Goal: Task Accomplishment & Management: Use online tool/utility

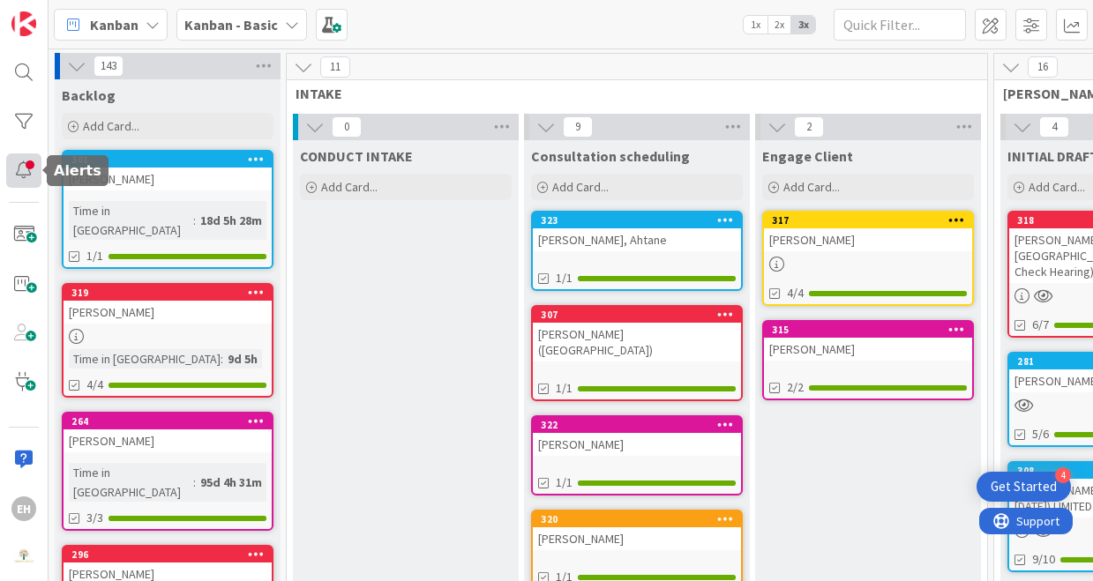
click at [17, 162] on div at bounding box center [23, 171] width 35 height 35
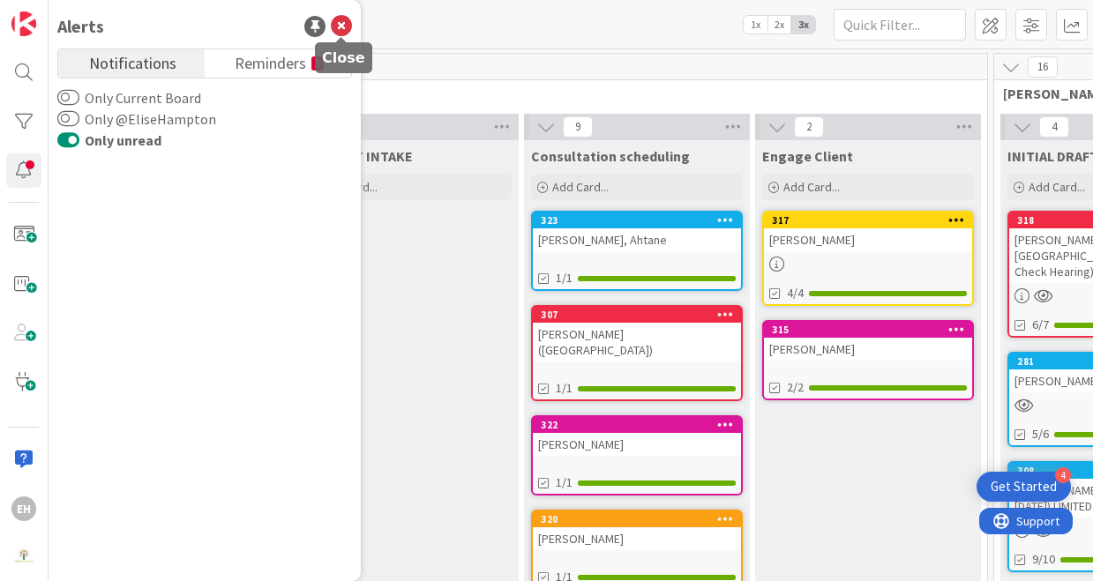
click at [338, 24] on icon at bounding box center [341, 26] width 21 height 21
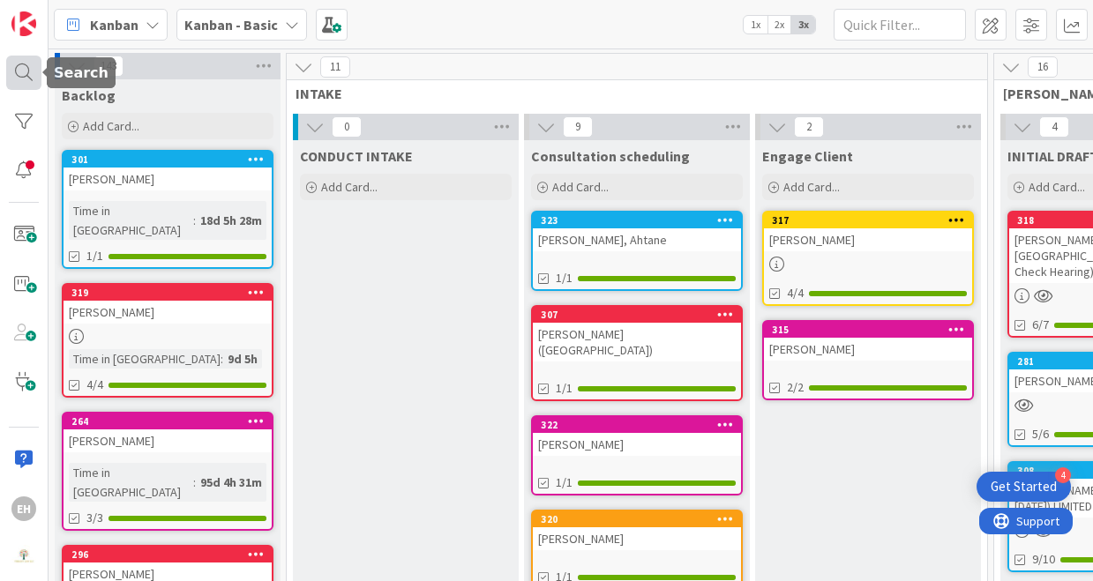
click at [15, 83] on div at bounding box center [23, 73] width 35 height 35
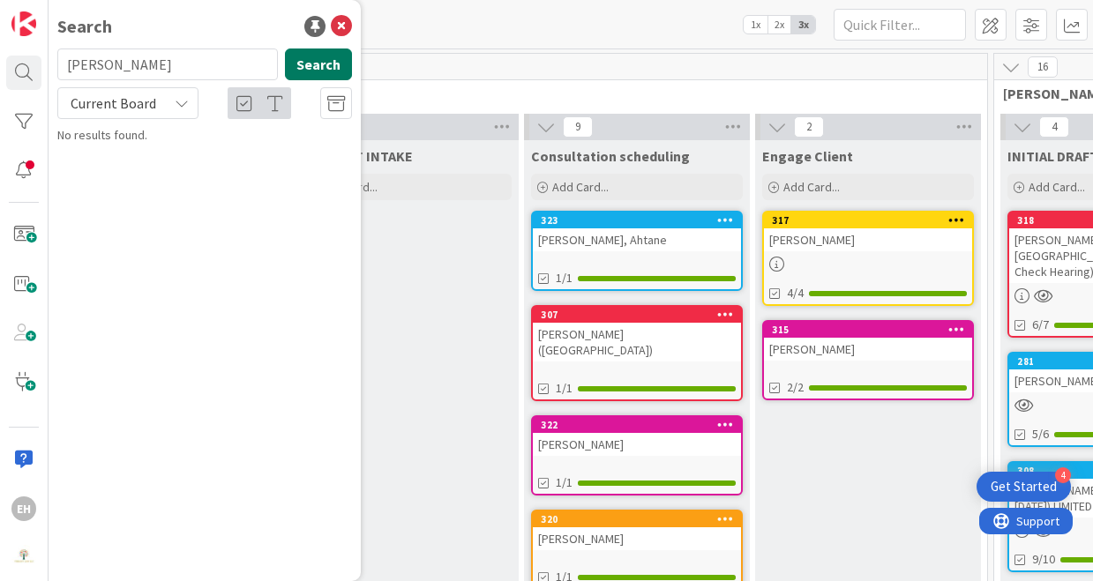
type input "[PERSON_NAME]"
click at [331, 67] on button "Search" at bounding box center [318, 65] width 67 height 32
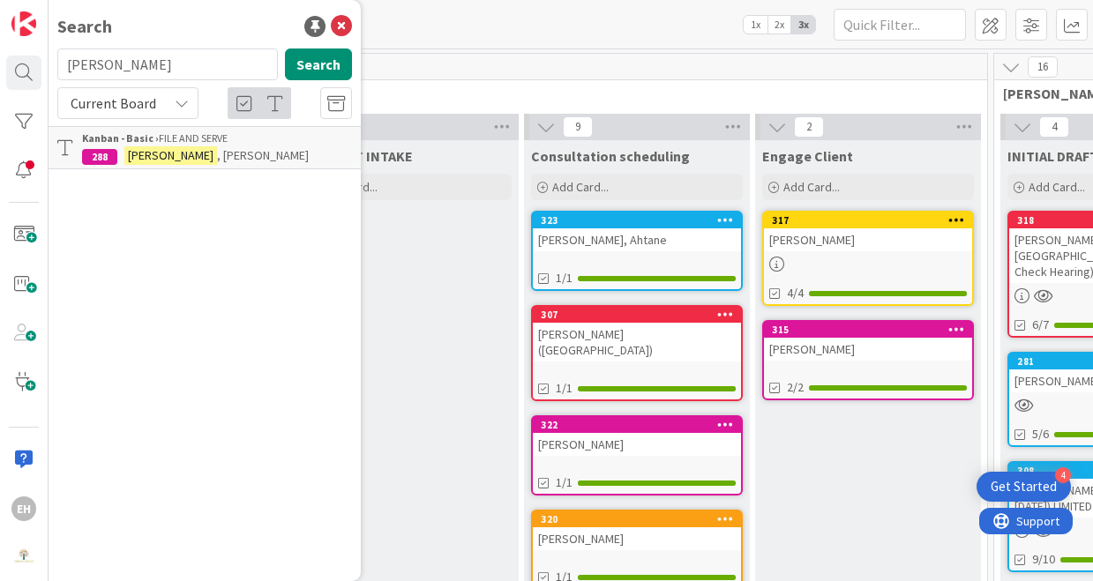
click at [256, 152] on p "[PERSON_NAME]" at bounding box center [217, 155] width 270 height 19
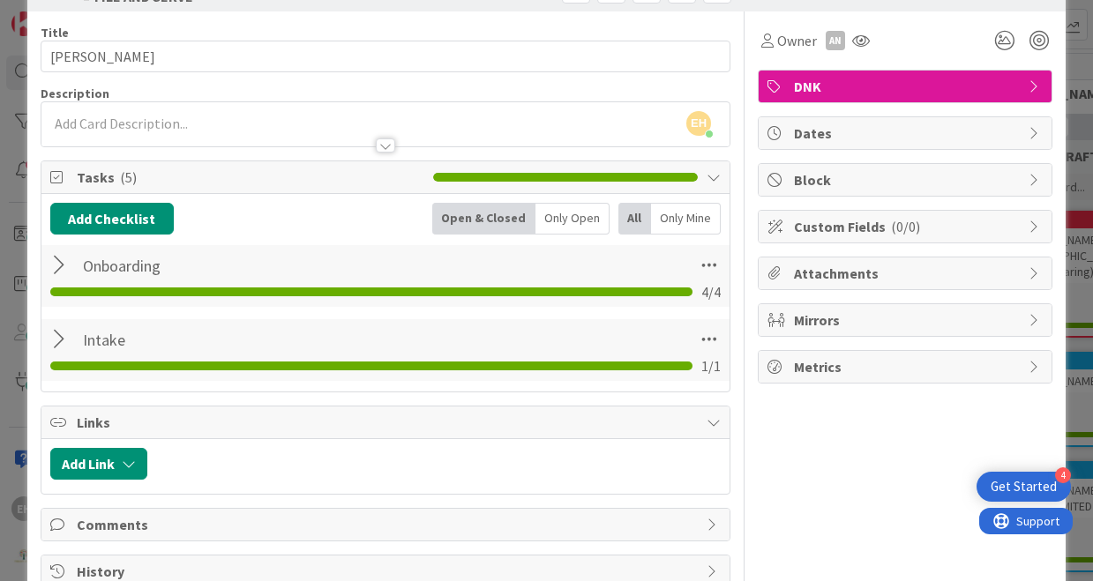
scroll to position [62, 0]
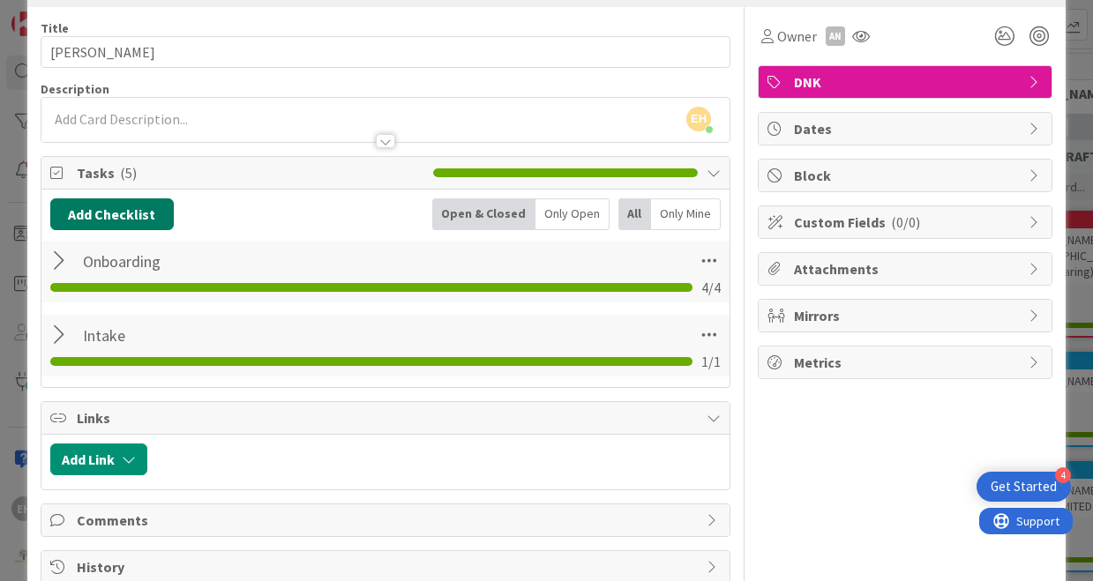
click at [111, 206] on button "Add Checklist" at bounding box center [112, 215] width 124 height 32
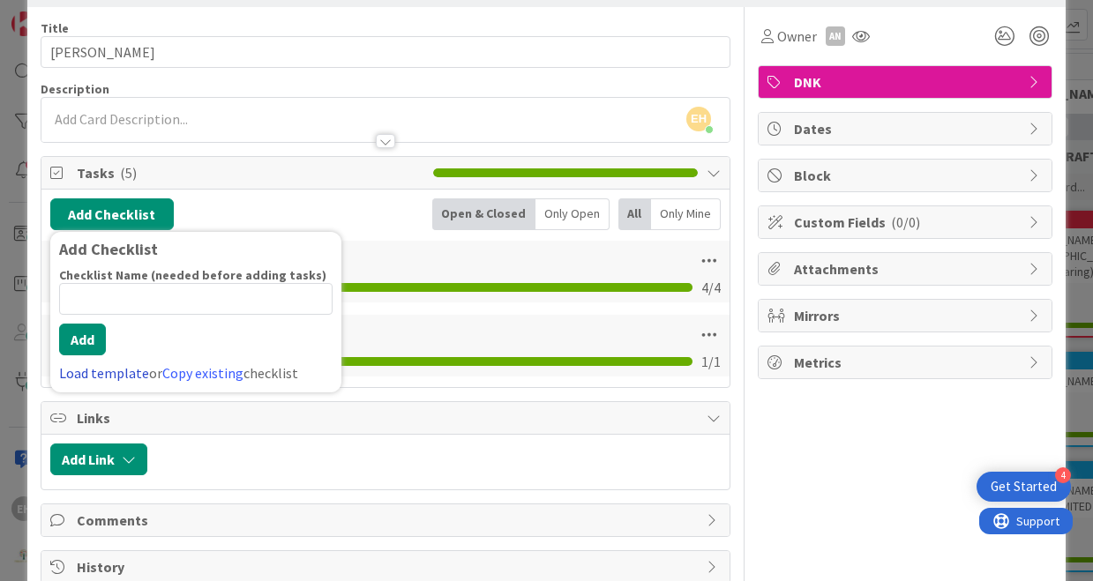
click at [105, 379] on link "Load template" at bounding box center [104, 373] width 90 height 18
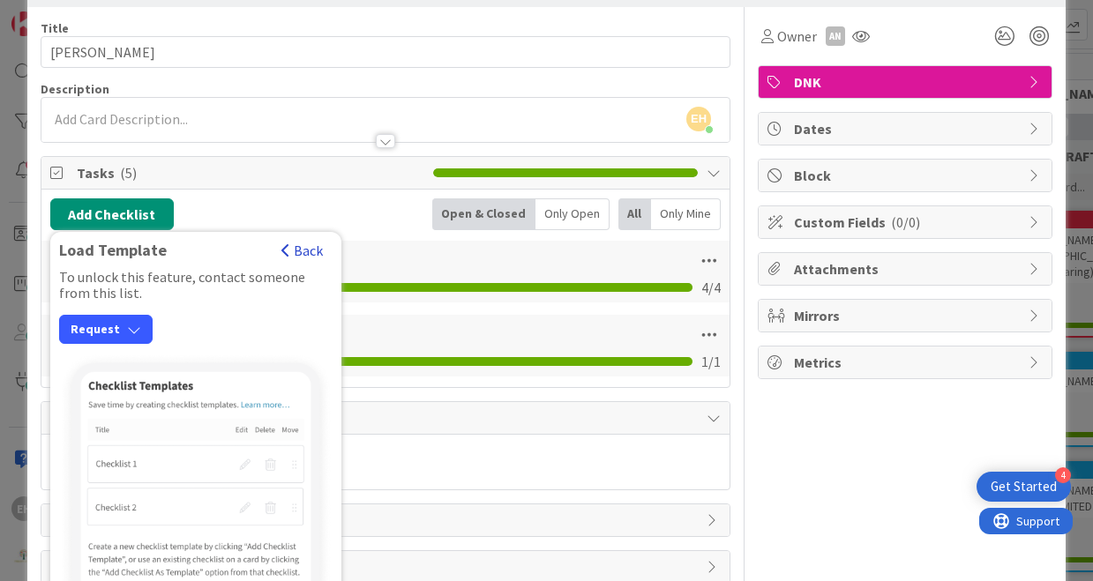
click at [317, 243] on button "Back" at bounding box center [302, 250] width 43 height 19
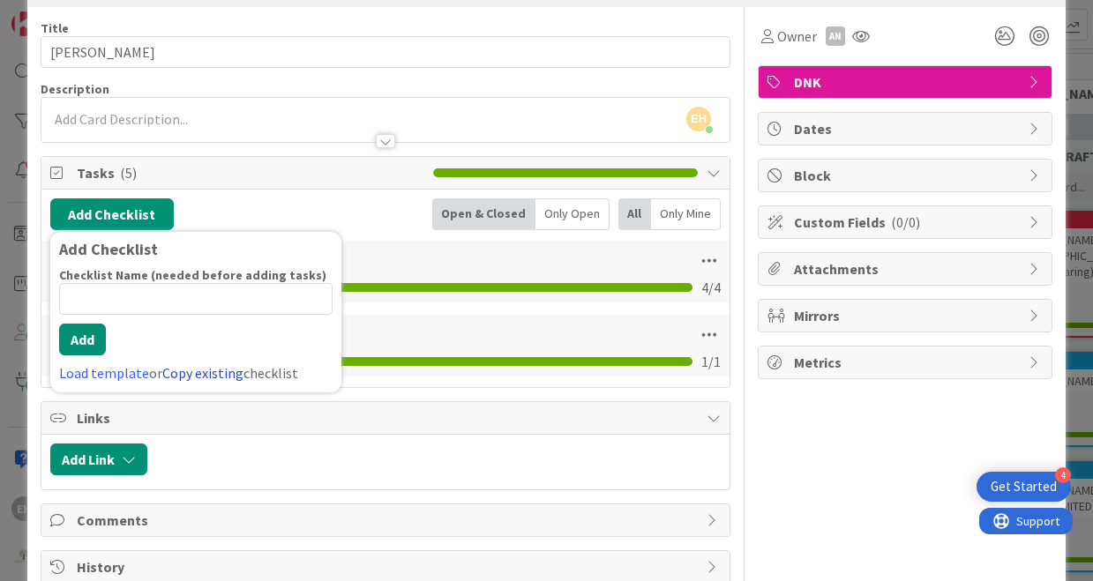
click at [185, 372] on link "Copy existing" at bounding box center [202, 373] width 81 height 18
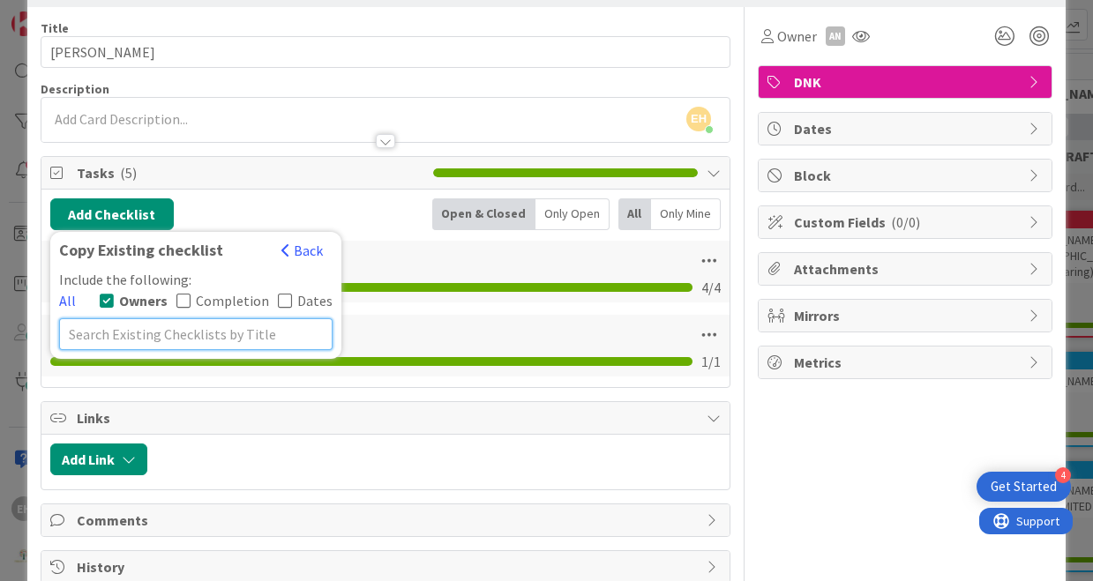
click at [194, 346] on input "text" at bounding box center [196, 335] width 274 height 32
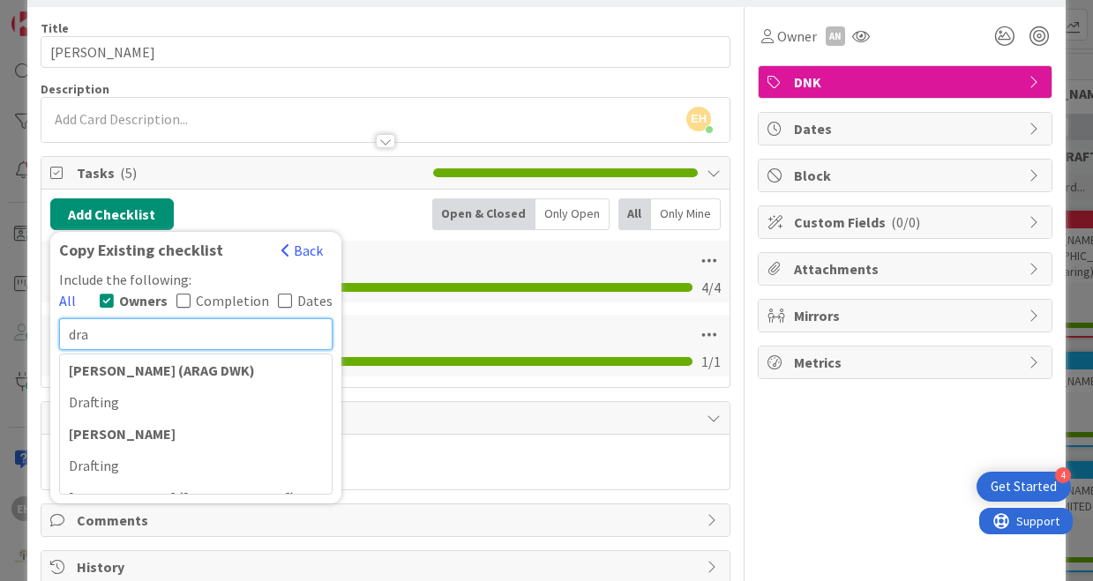
scroll to position [0, 0]
type input "dra"
click at [295, 251] on button "Back" at bounding box center [302, 250] width 43 height 19
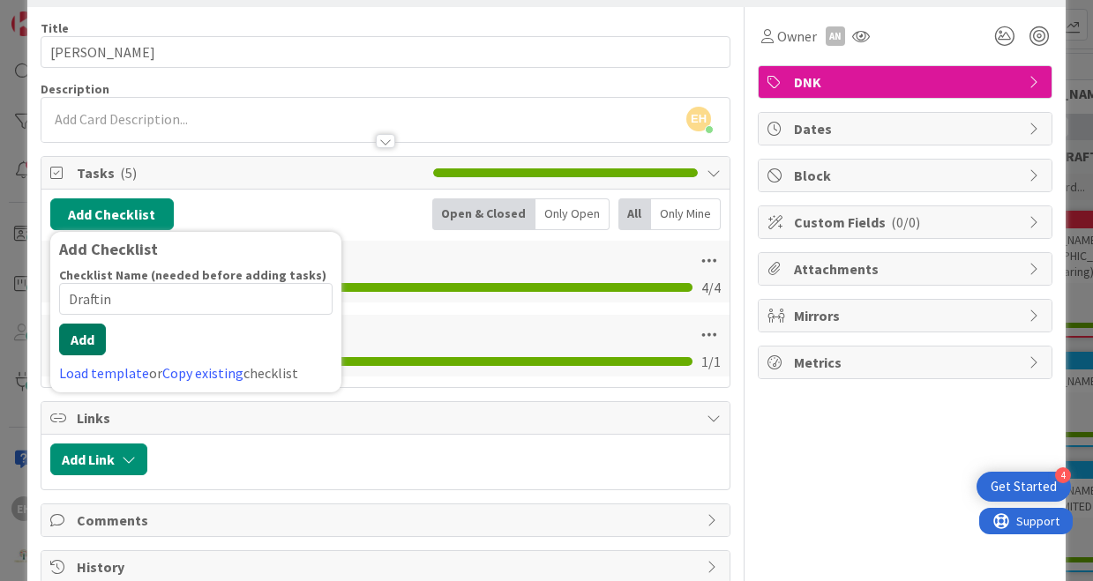
type input "Drafting"
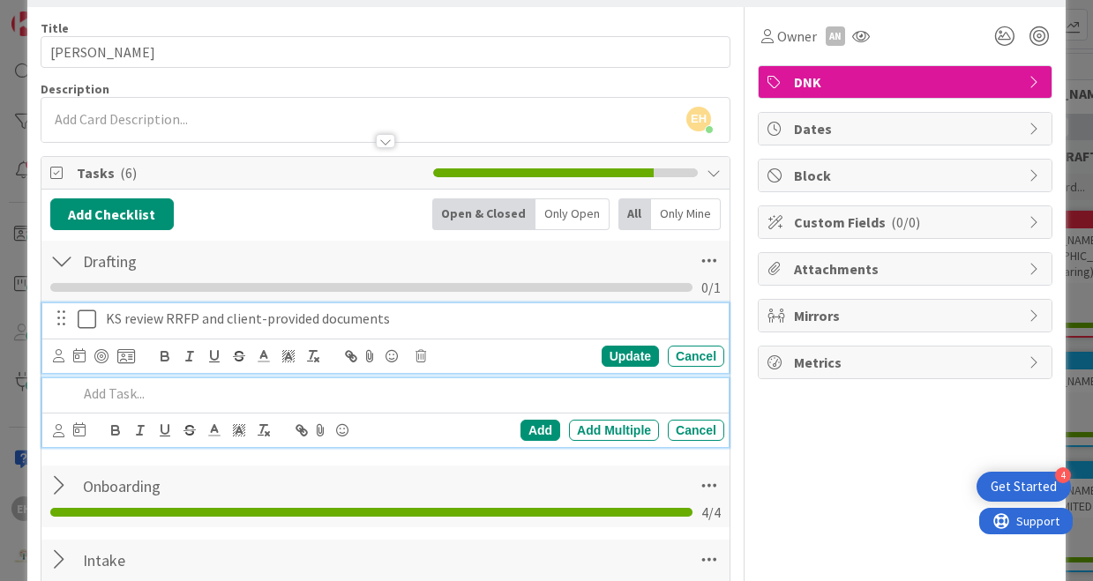
click at [129, 311] on p "KS review RRFP and client-provided documents" at bounding box center [411, 319] width 611 height 20
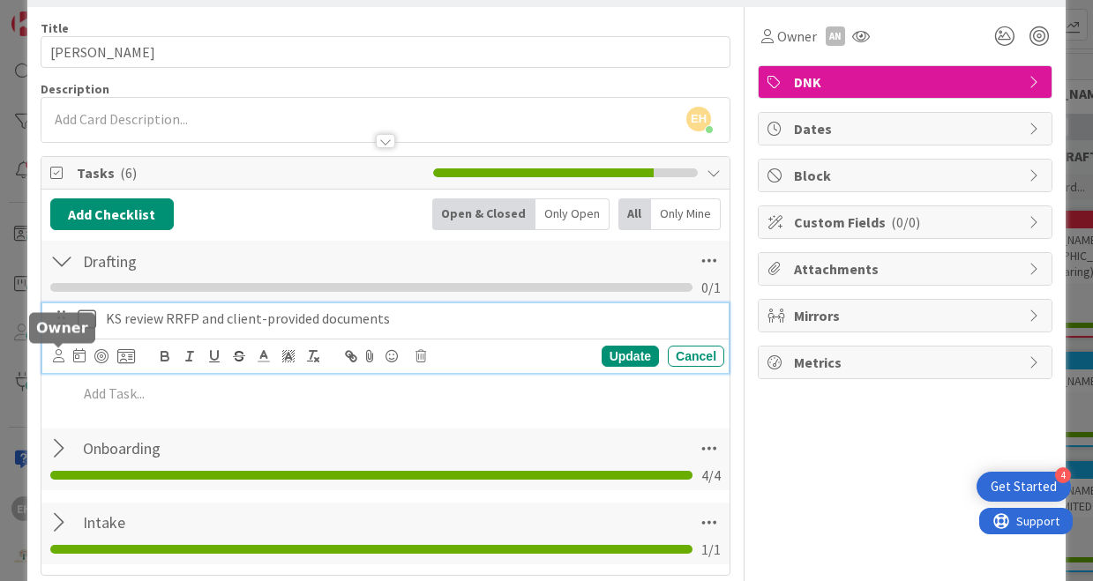
click at [59, 355] on icon at bounding box center [58, 355] width 11 height 13
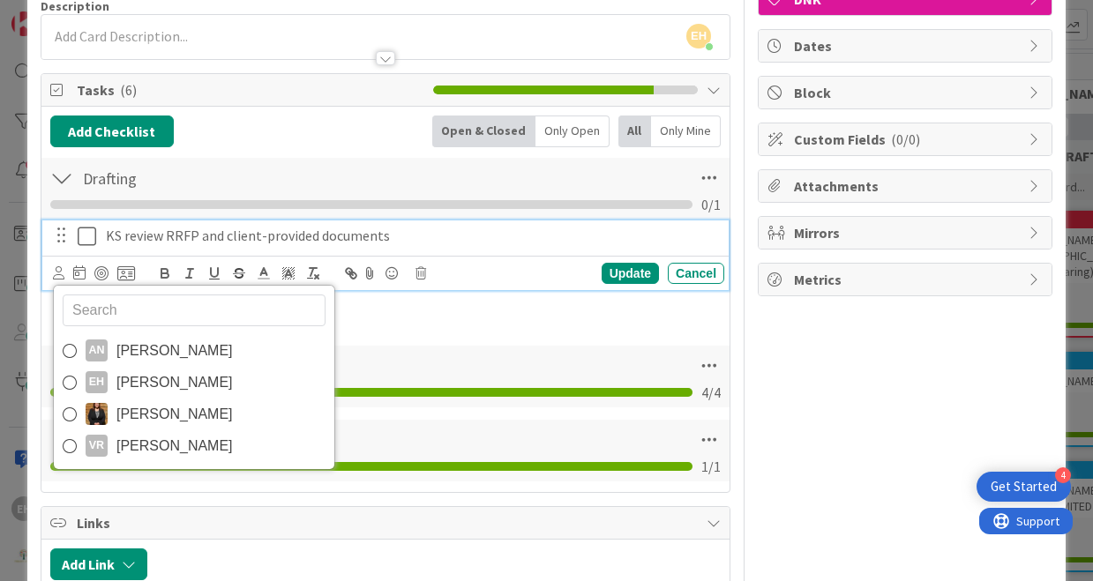
scroll to position [202, 0]
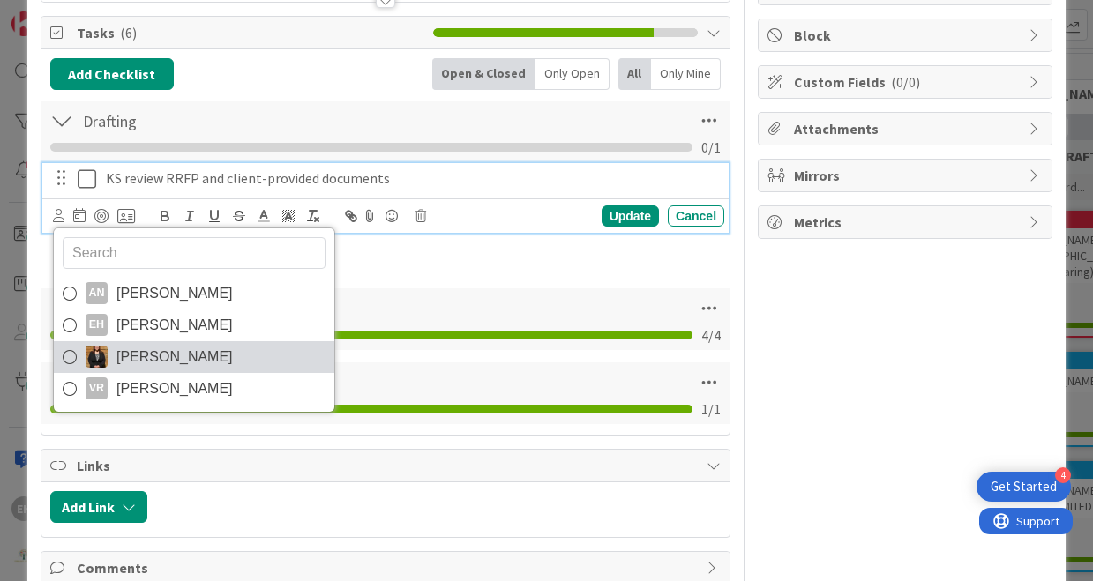
click at [141, 352] on span "[PERSON_NAME]" at bounding box center [174, 357] width 116 height 26
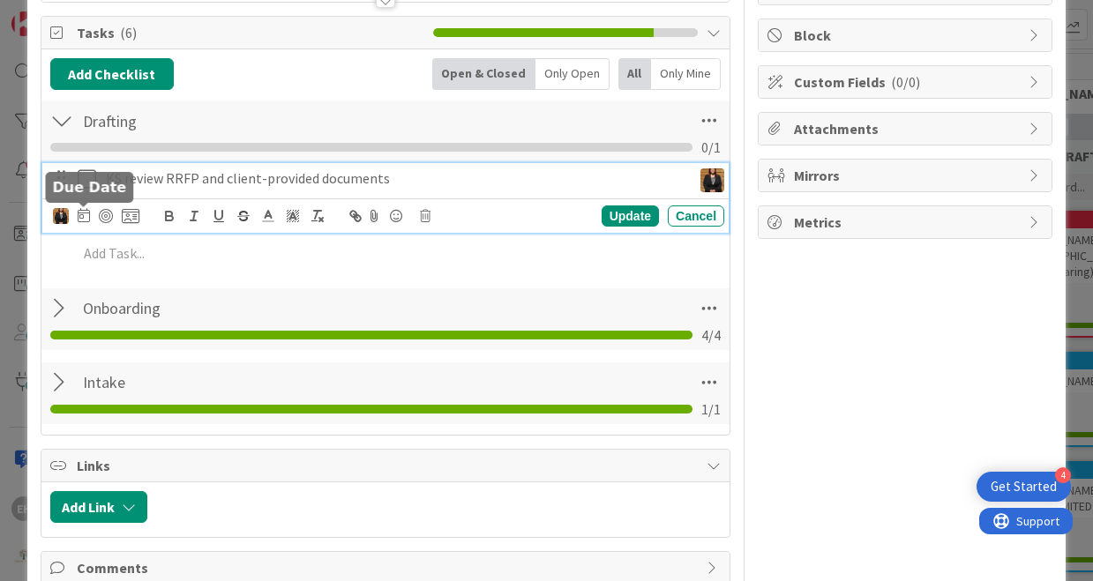
click at [88, 214] on icon at bounding box center [84, 215] width 12 height 14
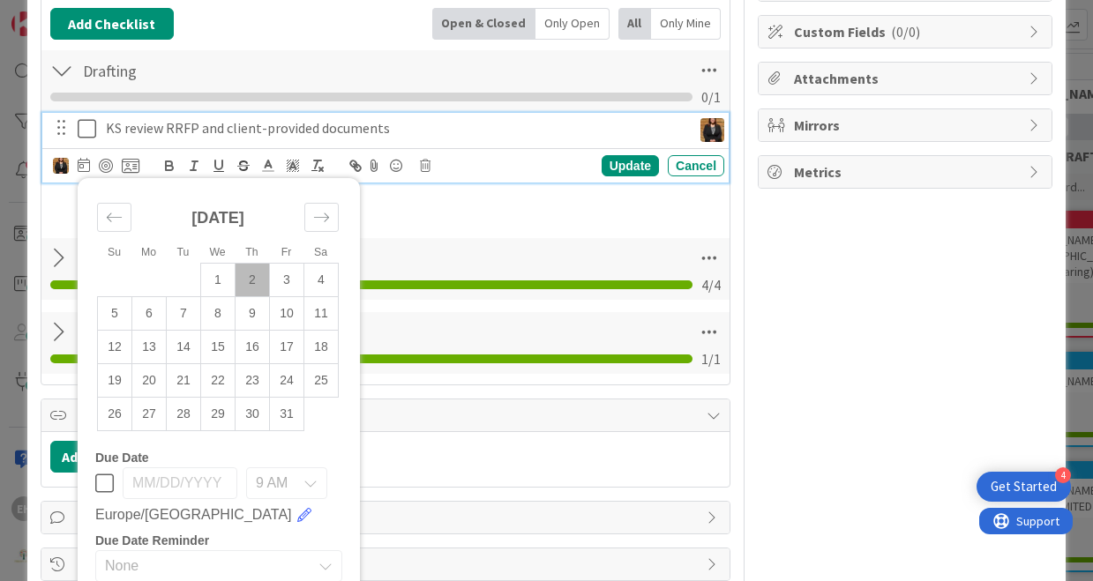
scroll to position [246, 0]
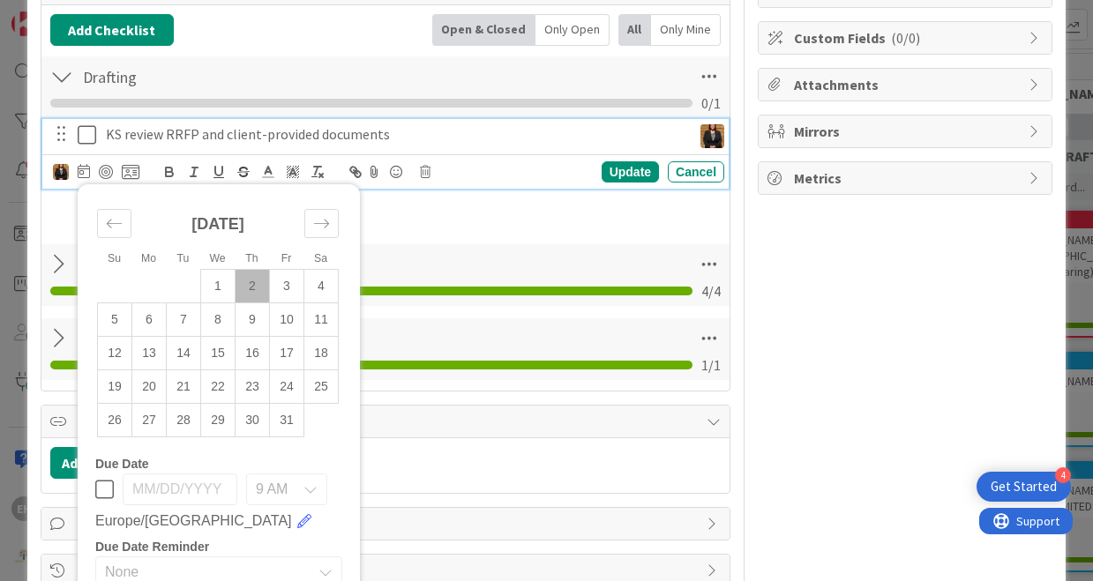
click at [107, 488] on icon at bounding box center [104, 489] width 19 height 21
click at [316, 496] on div "9 AM" at bounding box center [286, 490] width 81 height 32
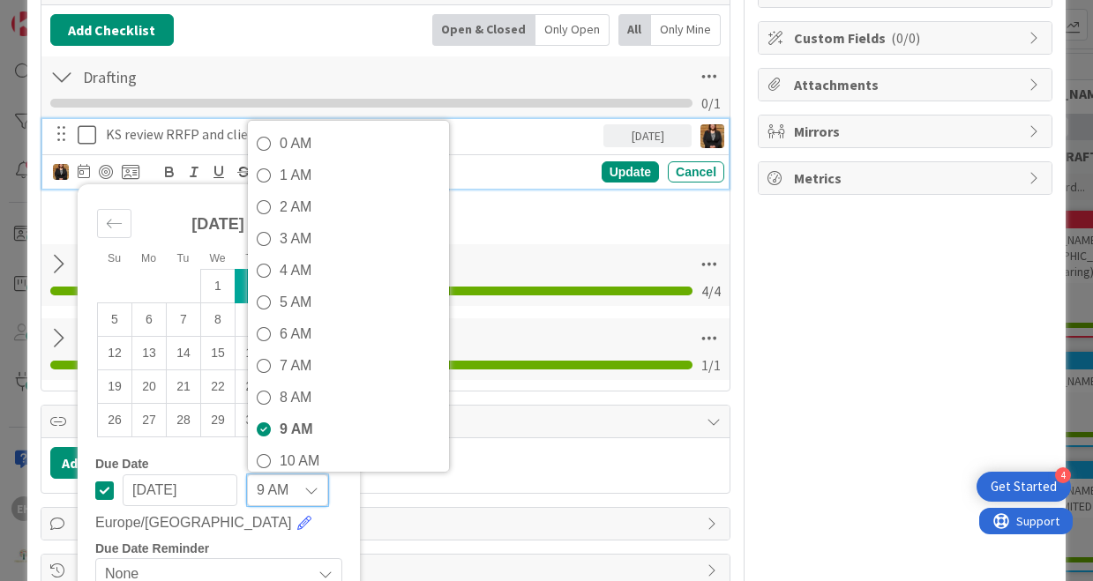
click at [167, 491] on input "[DATE]" at bounding box center [180, 491] width 115 height 32
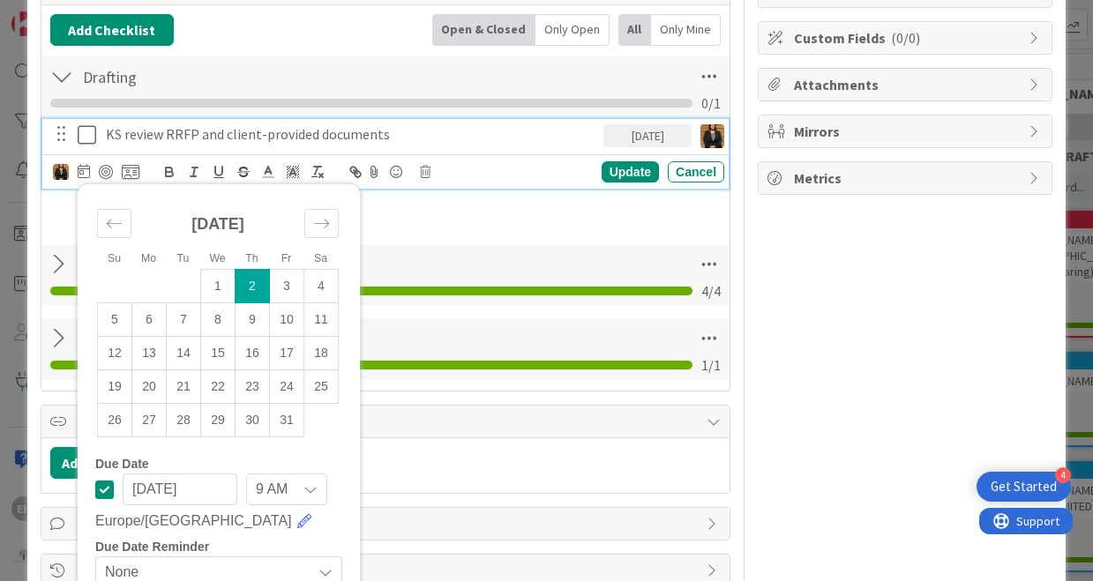
type input "[DATE]"
click at [636, 176] on div "Update" at bounding box center [630, 171] width 57 height 21
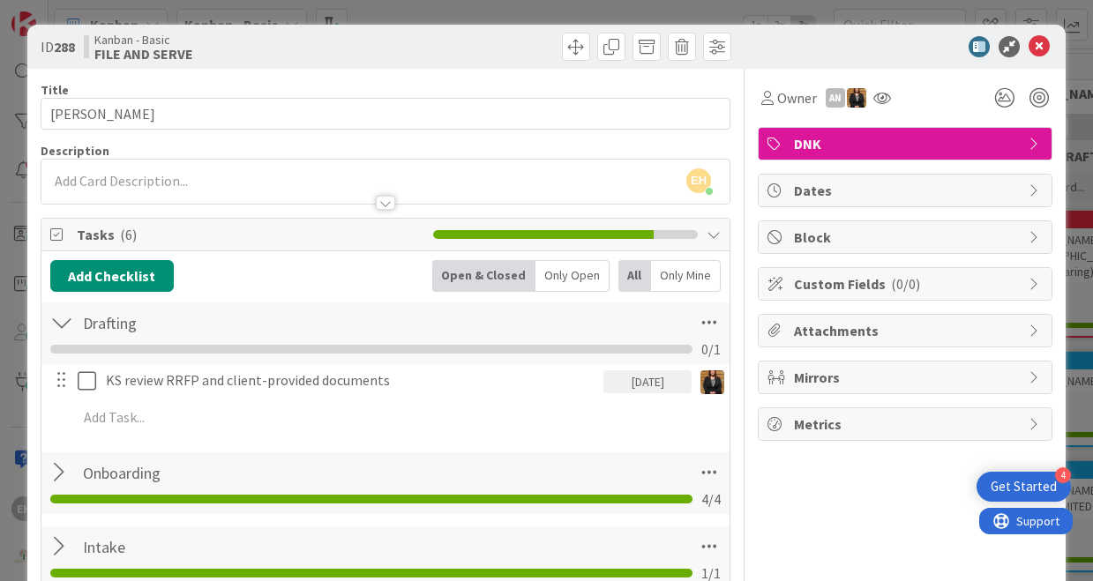
scroll to position [0, 0]
click at [1039, 41] on icon at bounding box center [1039, 46] width 21 height 21
